Goal: Navigation & Orientation: Find specific page/section

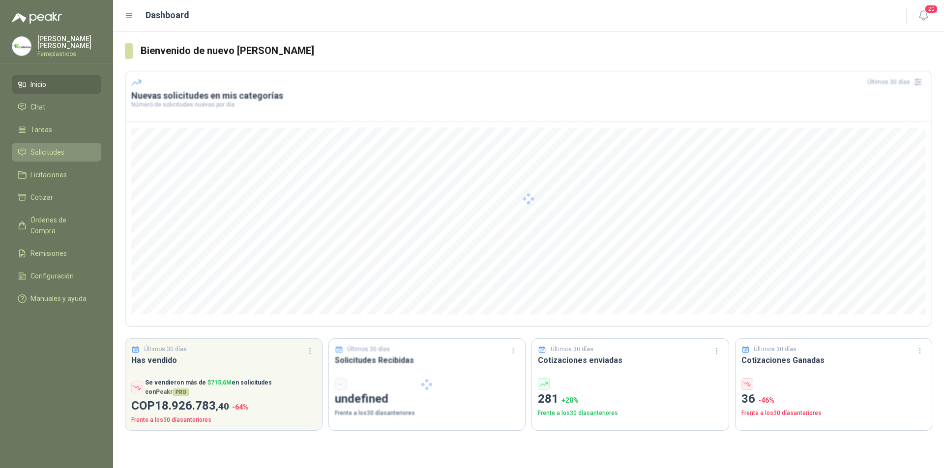
click at [55, 149] on span "Solicitudes" at bounding box center [47, 152] width 34 height 11
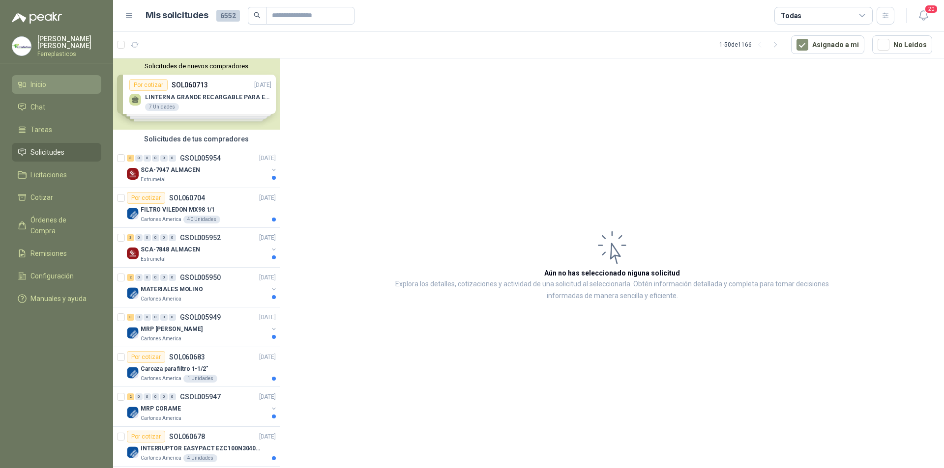
click at [52, 82] on li "Inicio" at bounding box center [57, 84] width 78 height 11
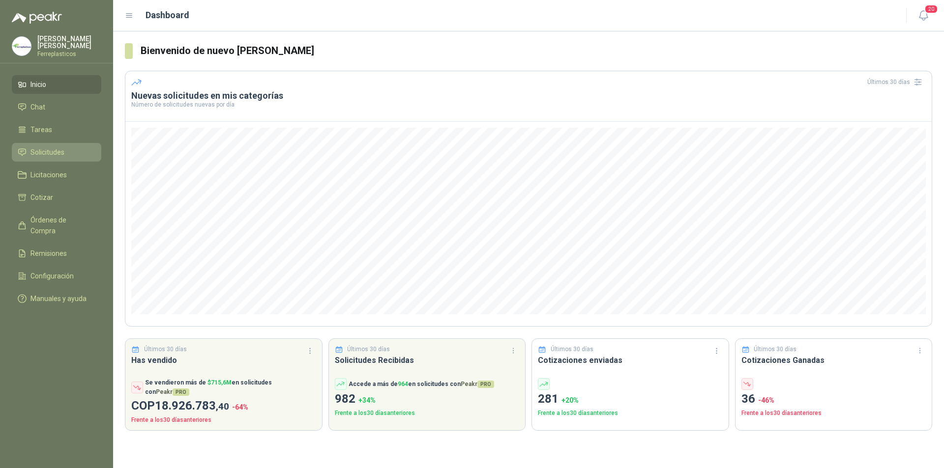
click at [73, 148] on li "Solicitudes" at bounding box center [57, 152] width 78 height 11
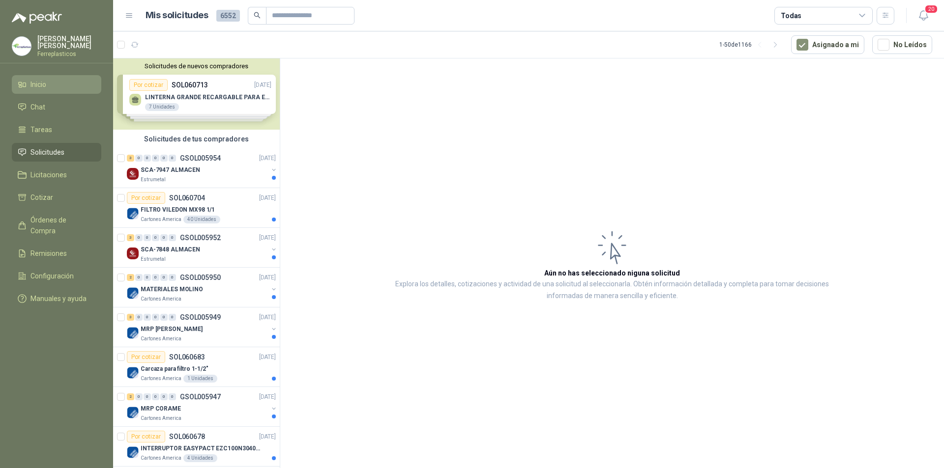
click at [92, 88] on link "Inicio" at bounding box center [56, 84] width 89 height 19
